Goal: Task Accomplishment & Management: Manage account settings

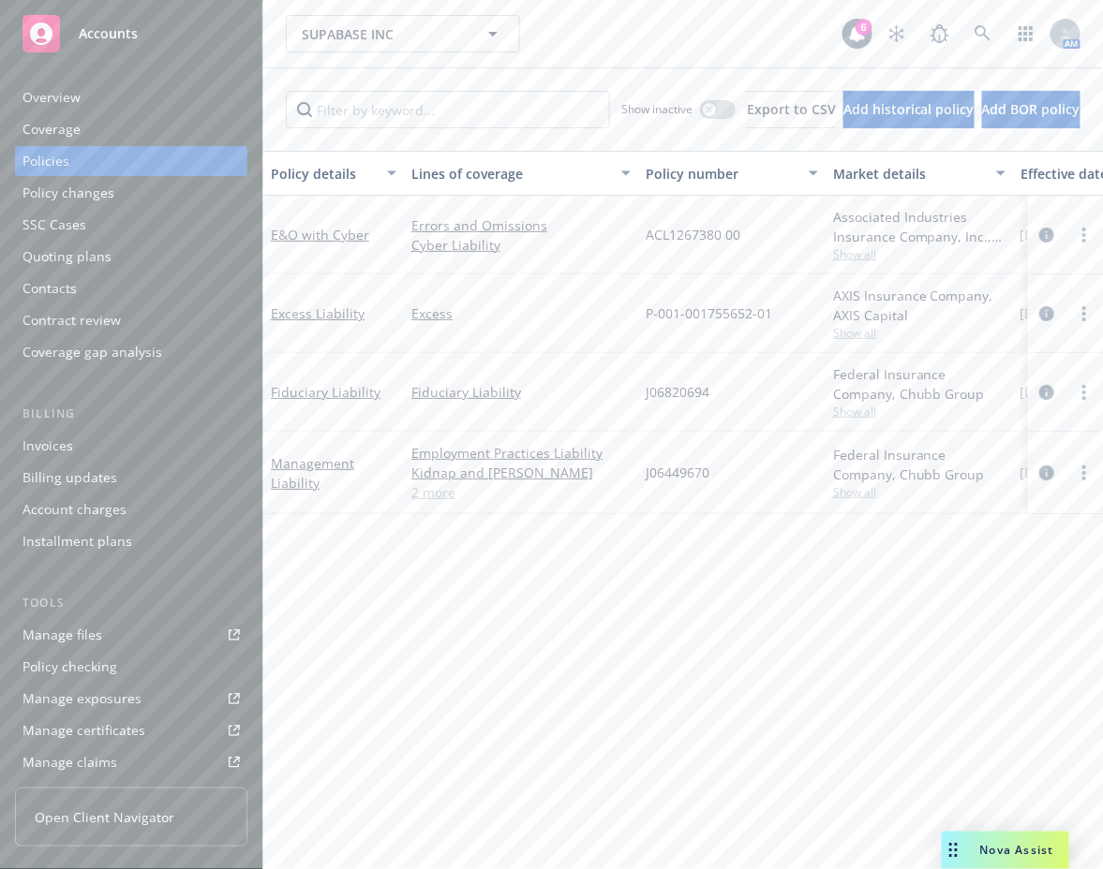
drag, startPoint x: 561, startPoint y: 26, endPoint x: 616, endPoint y: 31, distance: 54.5
click at [561, 26] on div "SUPABASE INC SUPABASE INC" at bounding box center [564, 33] width 557 height 37
click at [983, 37] on icon at bounding box center [982, 33] width 17 height 17
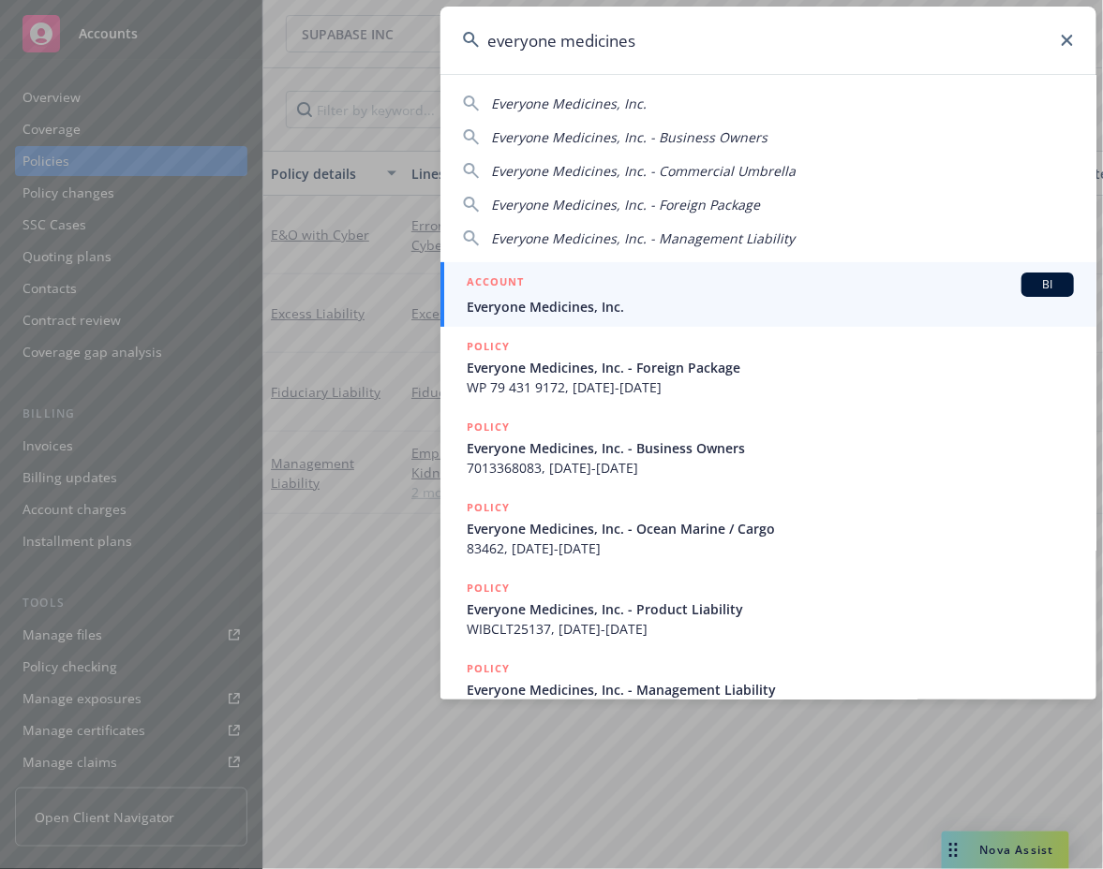
type input "everyone medicines"
click at [626, 289] on div "ACCOUNT BI" at bounding box center [770, 285] width 607 height 24
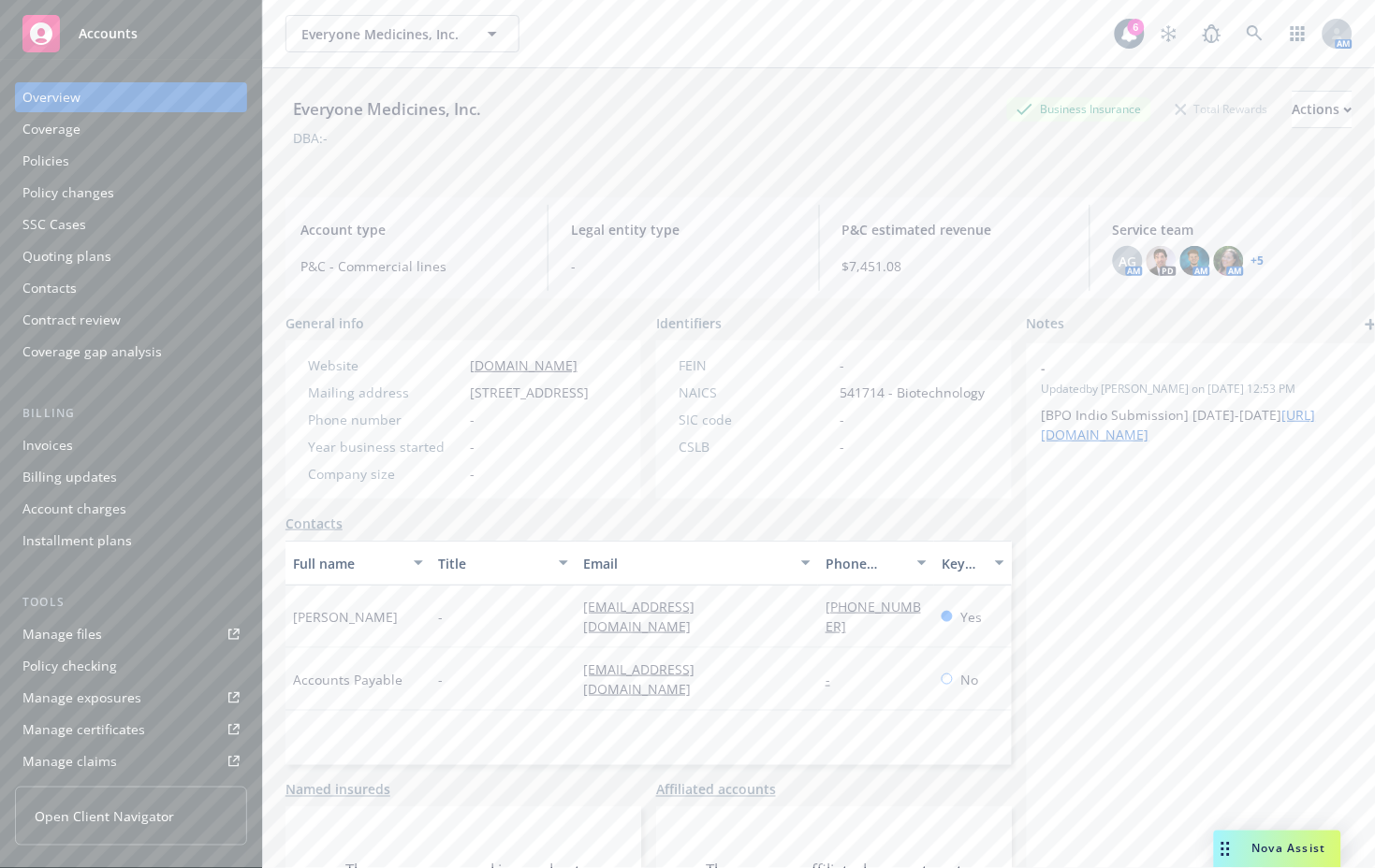
click at [1101, 267] on link "+ 5" at bounding box center [1258, 261] width 13 height 11
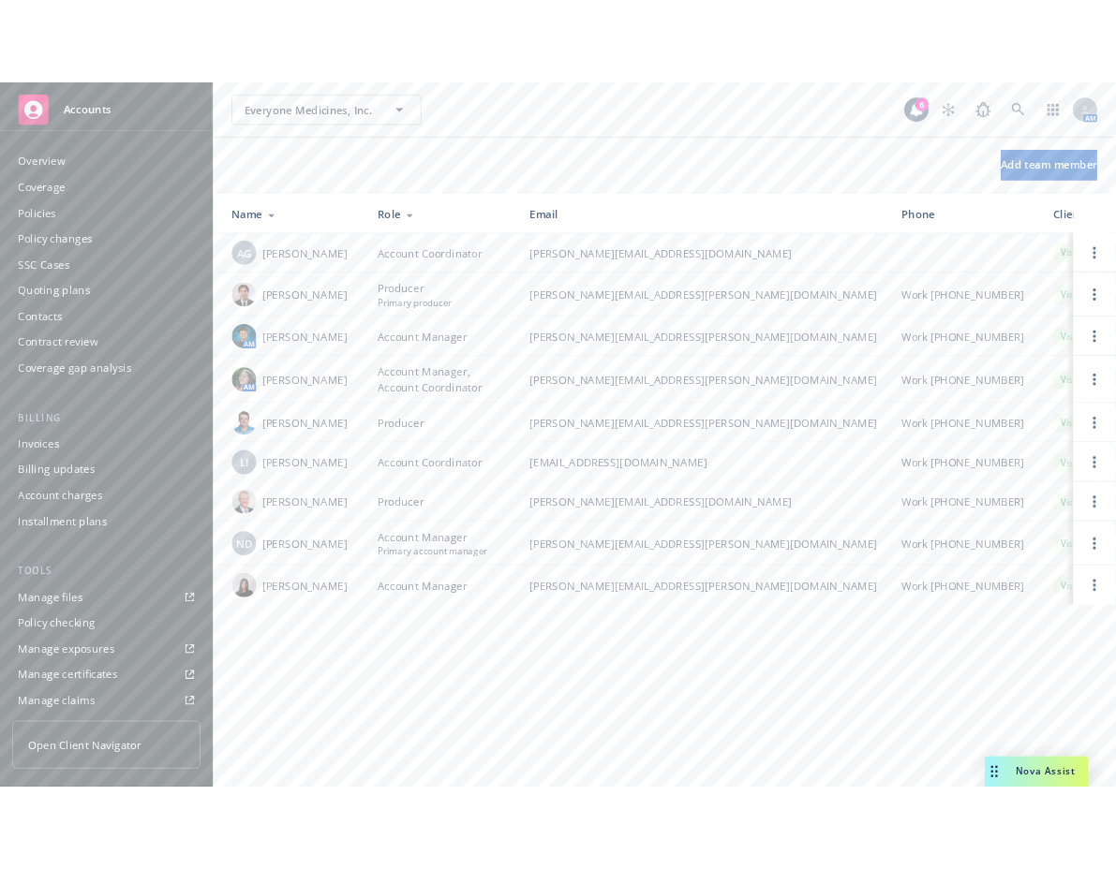
scroll to position [383, 0]
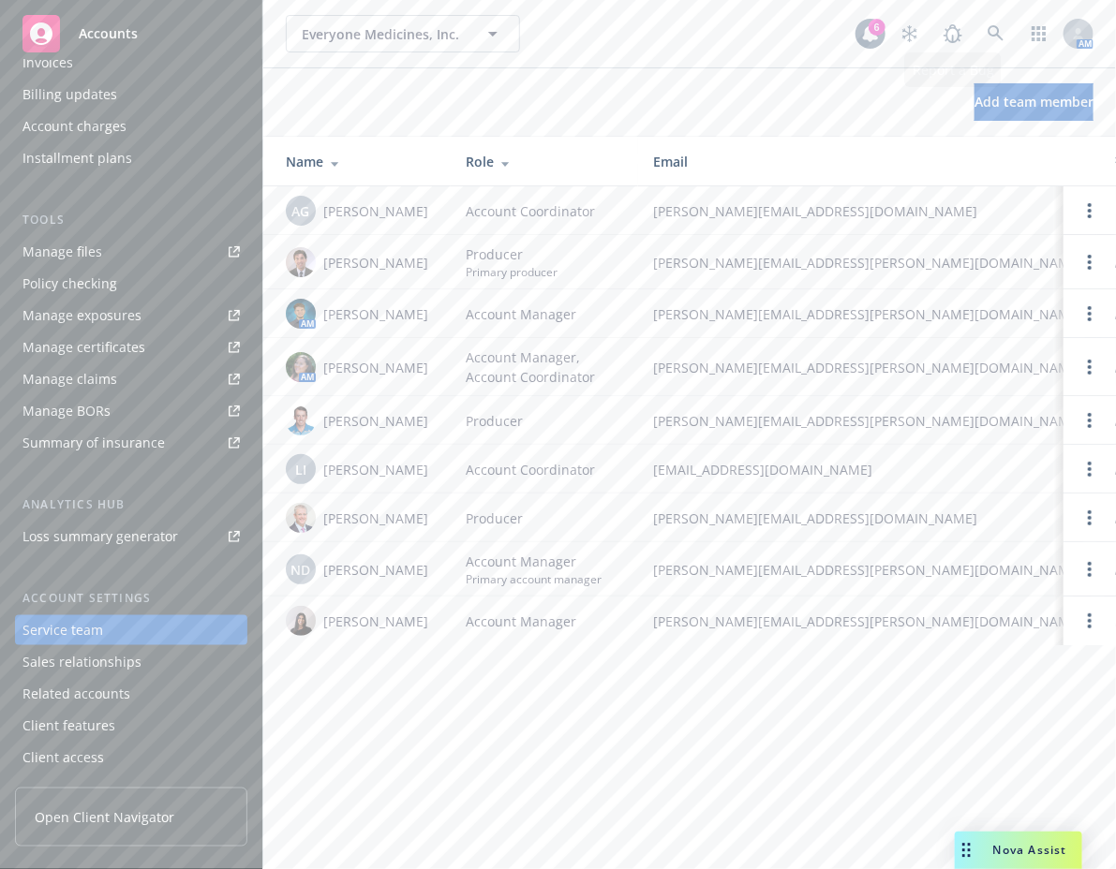
drag, startPoint x: 702, startPoint y: 47, endPoint x: 831, endPoint y: 106, distance: 142.1
click at [698, 47] on div "Everyone Medicines, Inc. Everyone Medicines, Inc." at bounding box center [571, 33] width 570 height 37
click at [395, 69] on div "Everyone Medicines, Inc. Everyone Medicines, Inc. 6 AM Add team member Name Rol…" at bounding box center [689, 434] width 853 height 869
click at [417, 79] on div "Add team member" at bounding box center [689, 101] width 853 height 67
